Goal: Navigation & Orientation: Find specific page/section

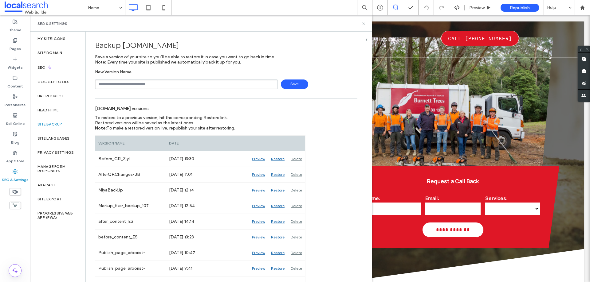
drag, startPoint x: 363, startPoint y: 23, endPoint x: 257, endPoint y: 24, distance: 105.4
click at [363, 23] on icon at bounding box center [363, 24] width 5 height 5
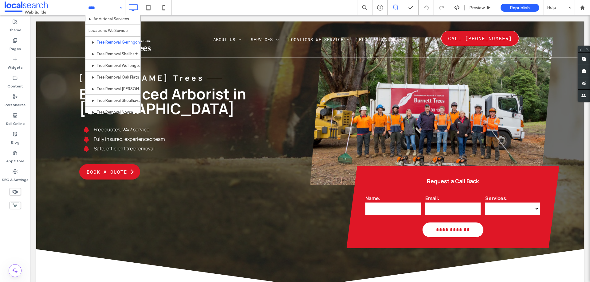
scroll to position [92, 0]
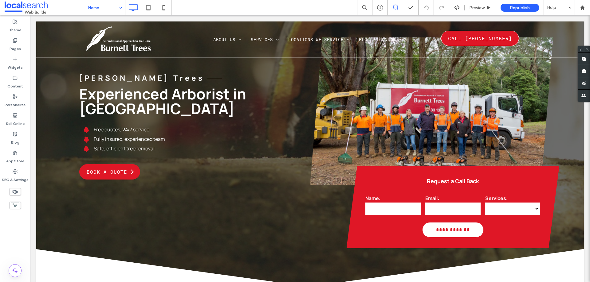
click at [106, 8] on input at bounding box center [103, 7] width 31 height 15
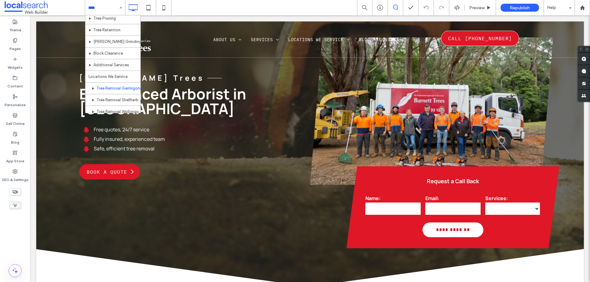
scroll to position [61, 0]
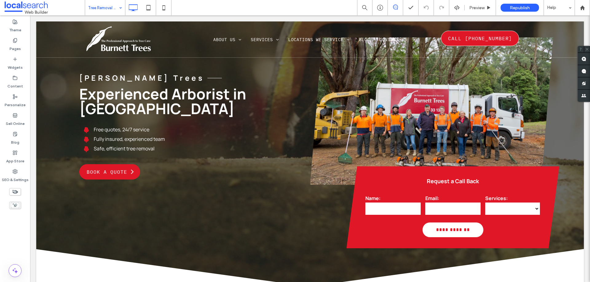
click at [101, 9] on div at bounding box center [295, 141] width 590 height 282
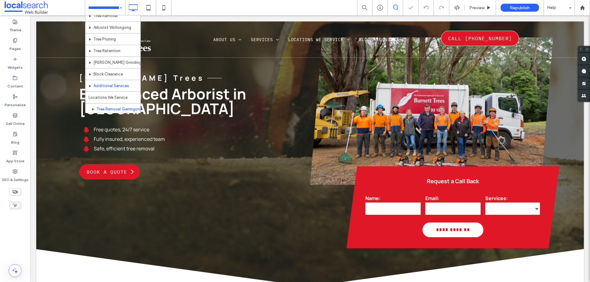
scroll to position [61, 0]
